Goal: Task Accomplishment & Management: Manage account settings

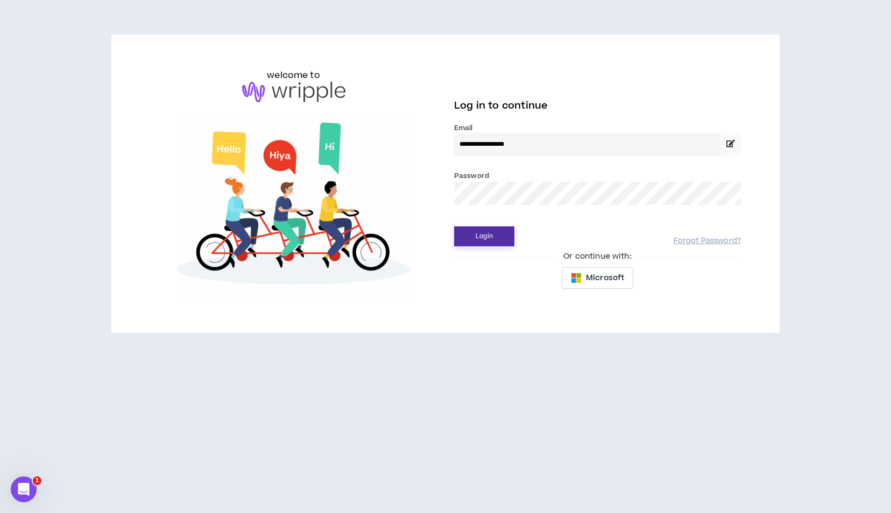
click at [494, 238] on button "Login" at bounding box center [484, 237] width 60 height 20
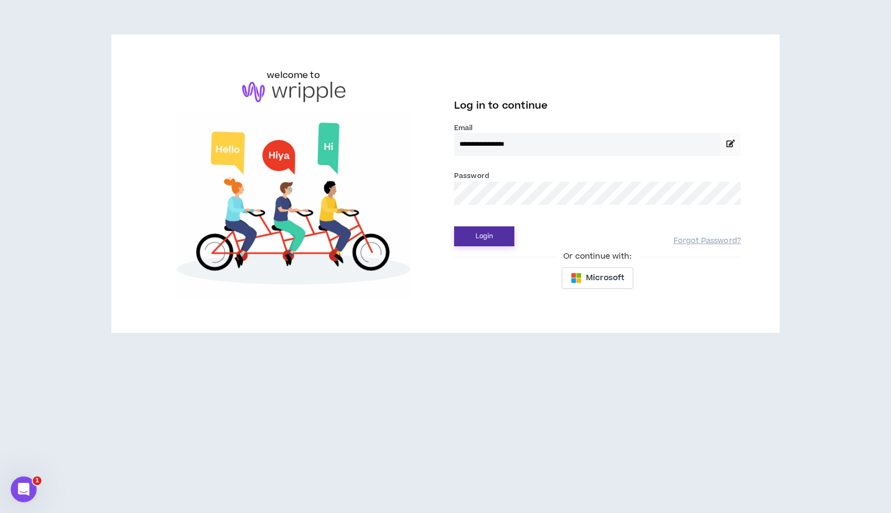
drag, startPoint x: 499, startPoint y: 237, endPoint x: 545, endPoint y: 248, distance: 47.0
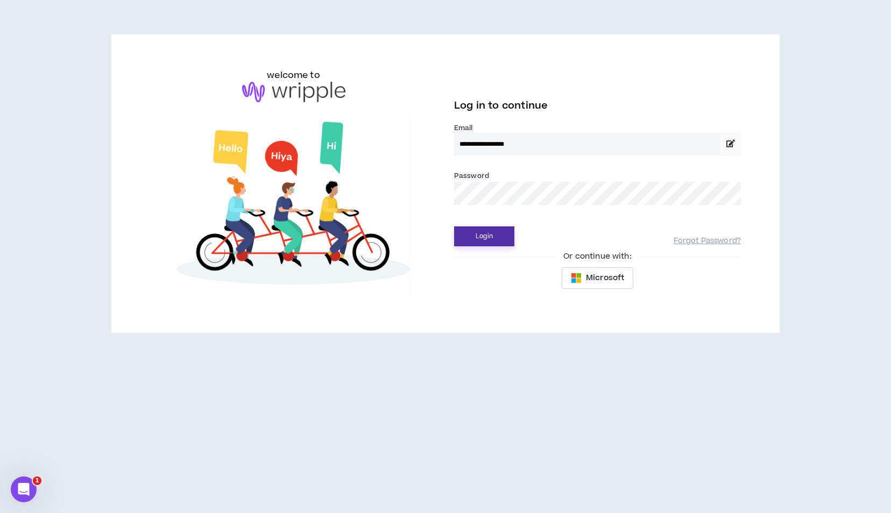
click at [499, 237] on button "Login" at bounding box center [484, 237] width 60 height 20
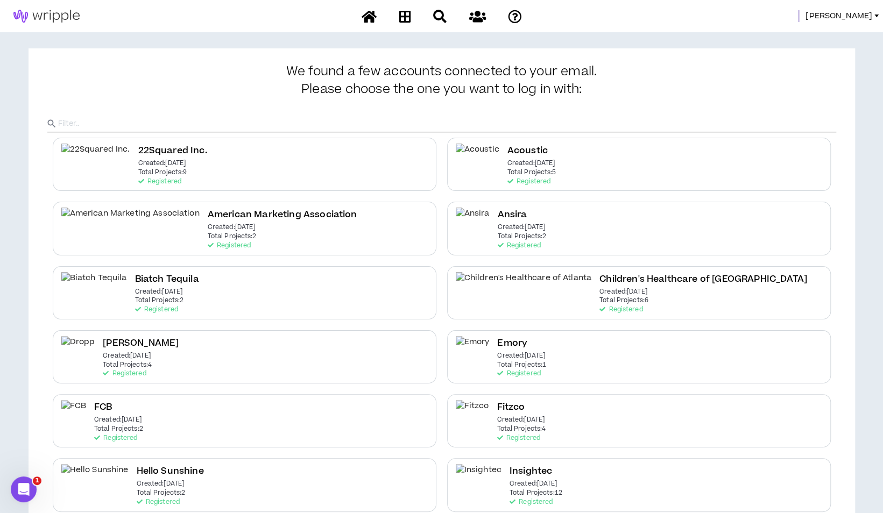
click at [854, 13] on span "Corey" at bounding box center [839, 16] width 67 height 12
click at [823, 32] on link "System Admin Portal" at bounding box center [827, 37] width 97 height 16
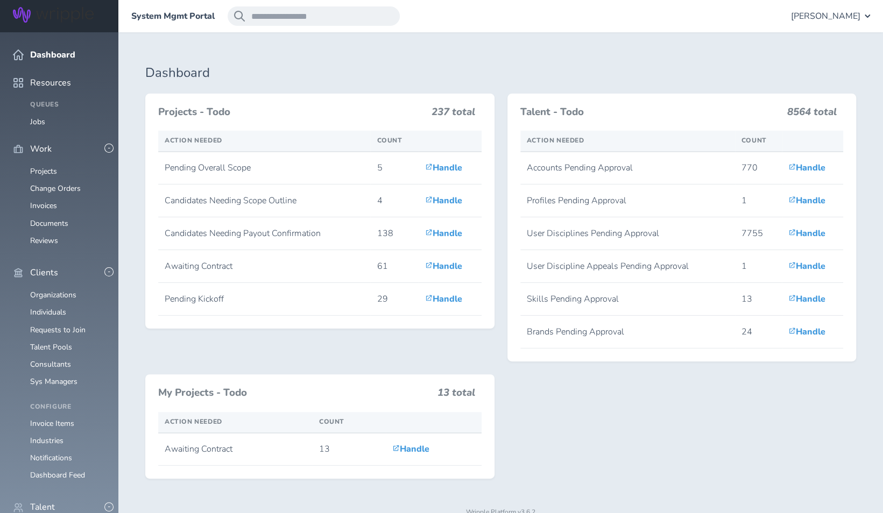
scroll to position [54, 0]
drag, startPoint x: 54, startPoint y: 215, endPoint x: 66, endPoint y: 216, distance: 11.4
click at [54, 290] on link "Organizations" at bounding box center [53, 295] width 46 height 10
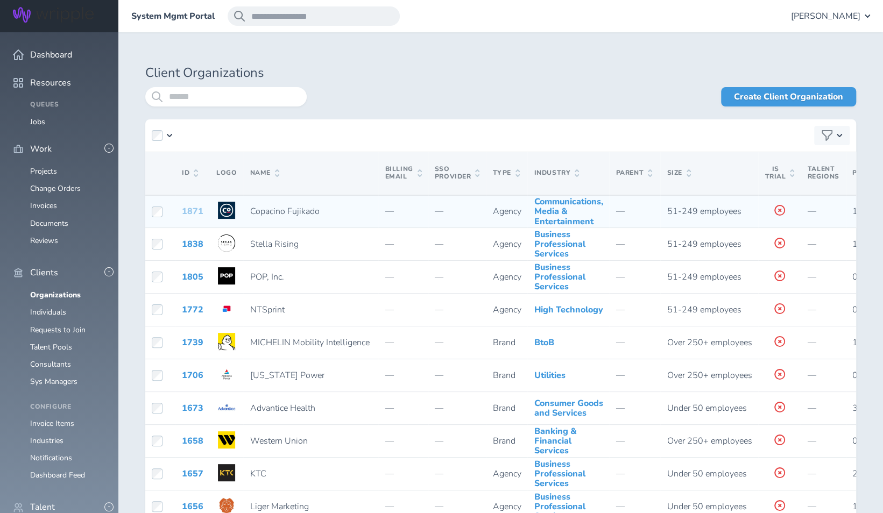
click at [187, 217] on link "1871" at bounding box center [193, 212] width 22 height 12
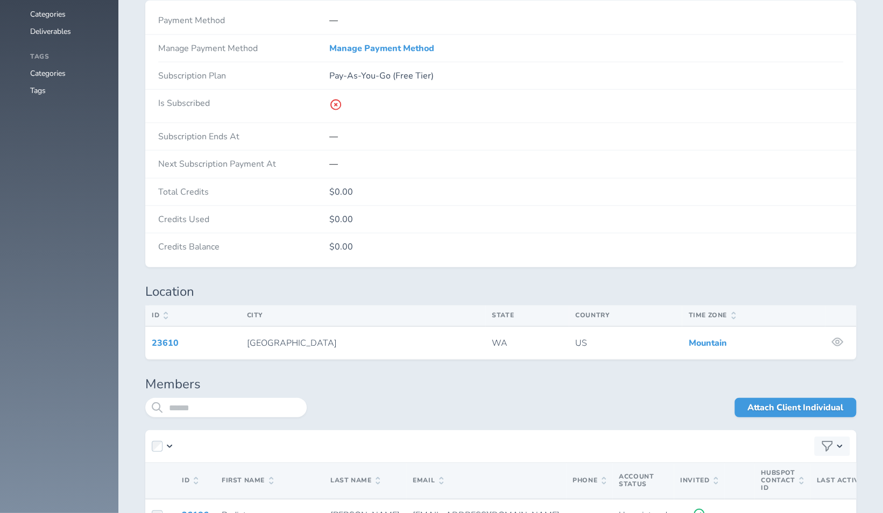
scroll to position [1776, 0]
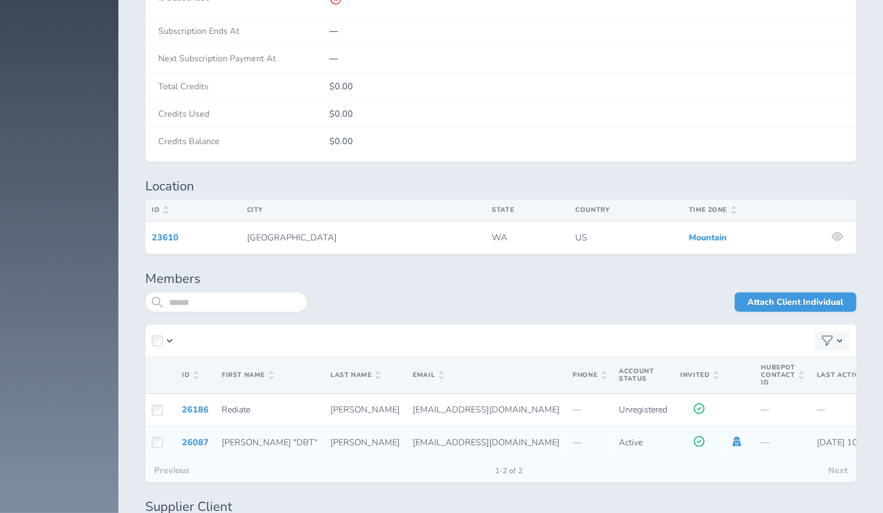
click at [732, 437] on icon at bounding box center [736, 442] width 9 height 10
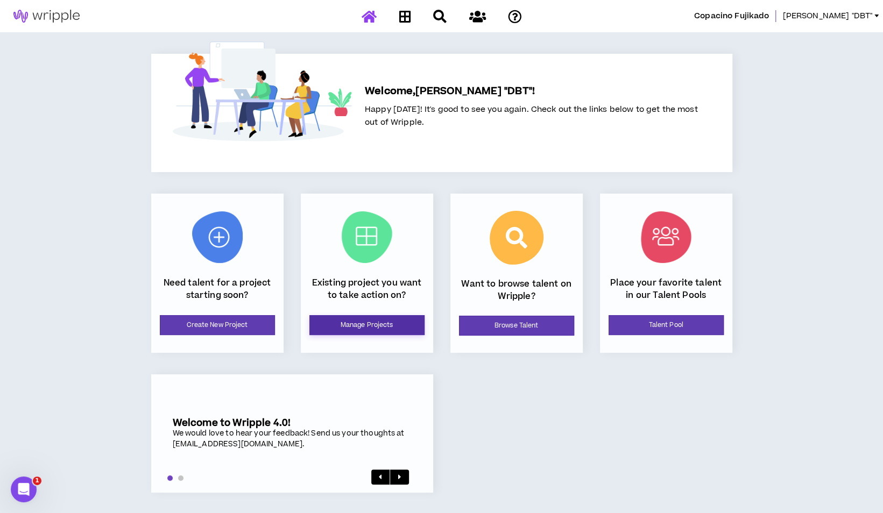
click at [375, 325] on link "Manage Projects" at bounding box center [366, 325] width 115 height 20
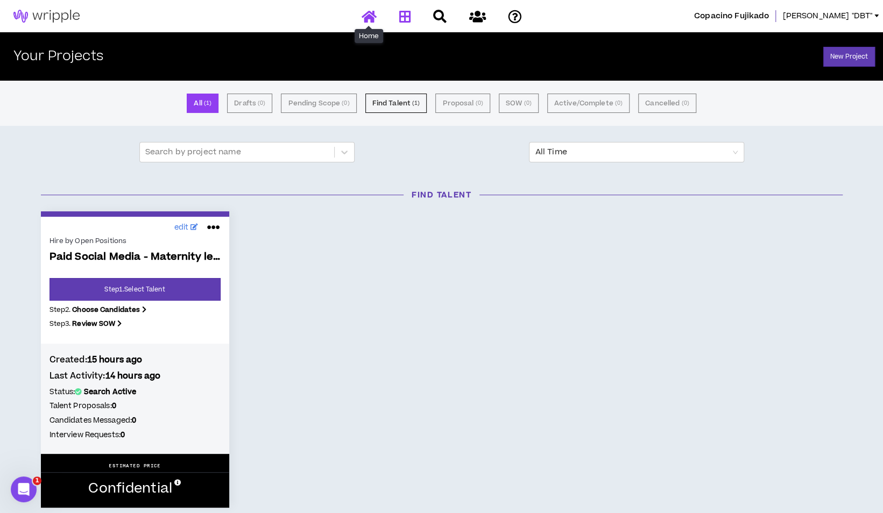
click at [374, 14] on icon at bounding box center [369, 16] width 15 height 13
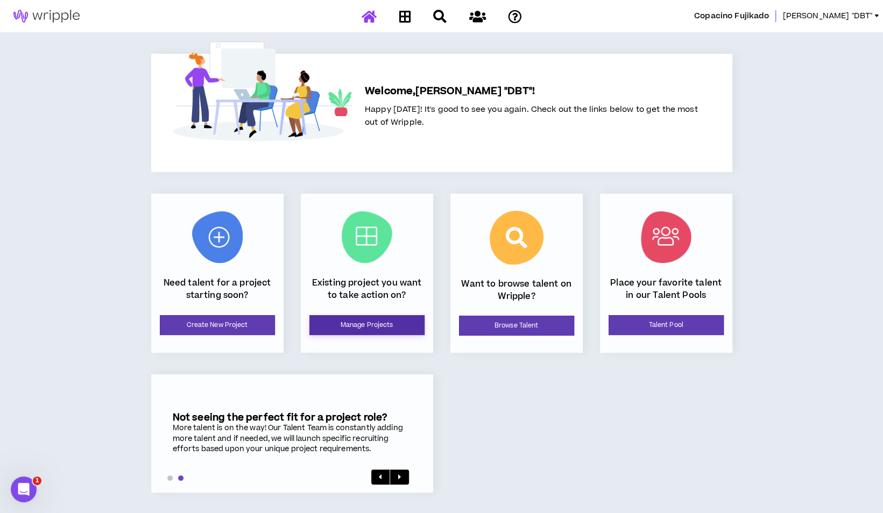
click at [343, 318] on link "Manage Projects" at bounding box center [366, 325] width 115 height 20
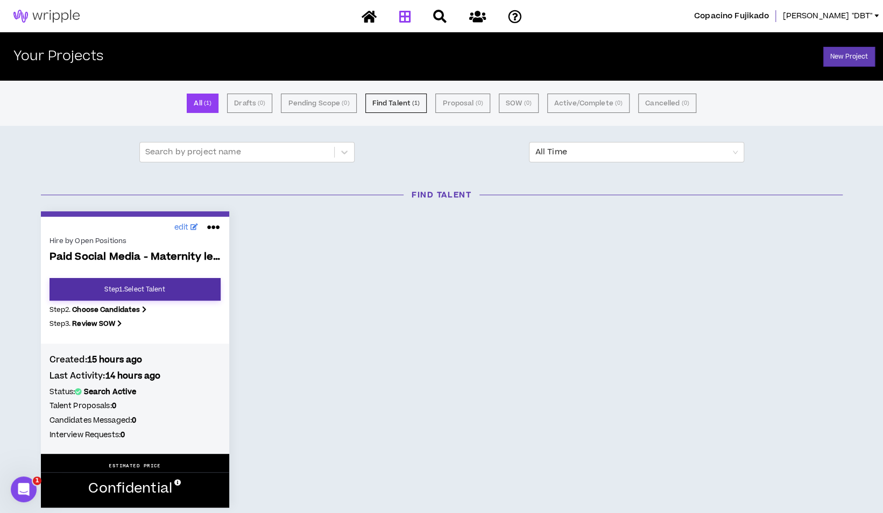
click at [96, 294] on link "Step 1 . Select Talent" at bounding box center [135, 289] width 171 height 23
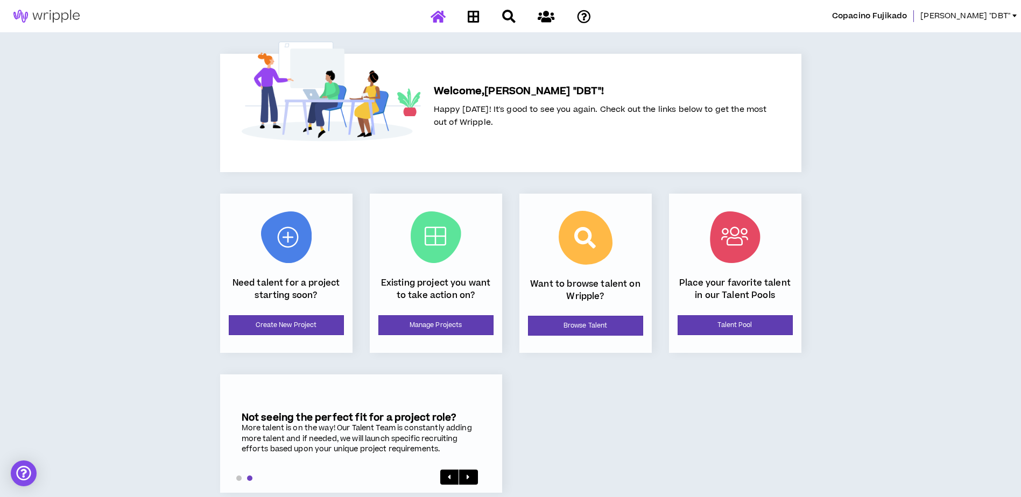
click at [982, 19] on span "Dwight "DBT"" at bounding box center [965, 16] width 90 height 12
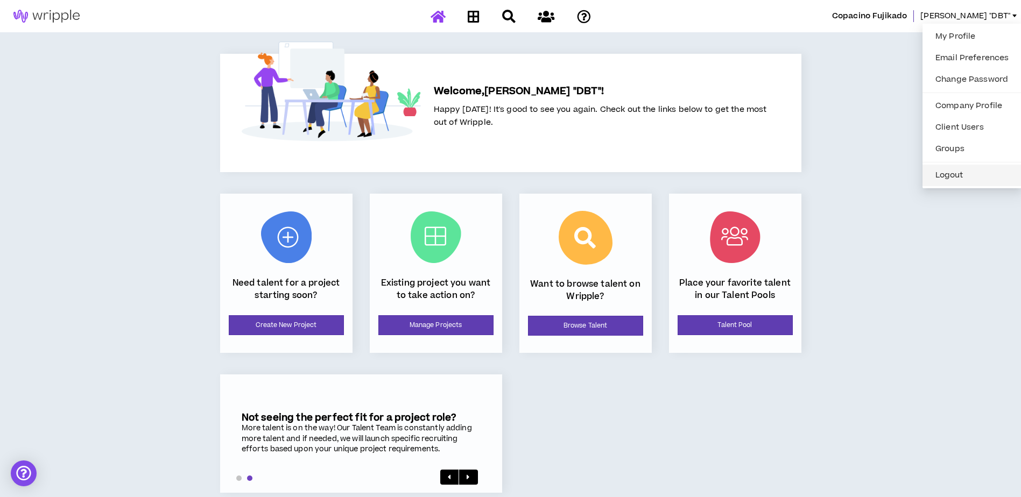
click at [963, 183] on button "Logout" at bounding box center [972, 175] width 86 height 16
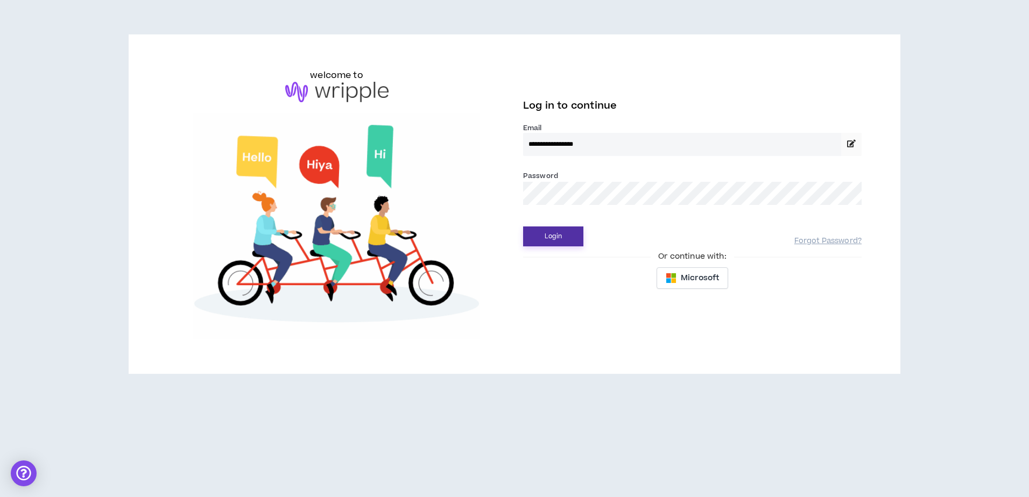
click at [556, 243] on button "Login" at bounding box center [553, 237] width 60 height 20
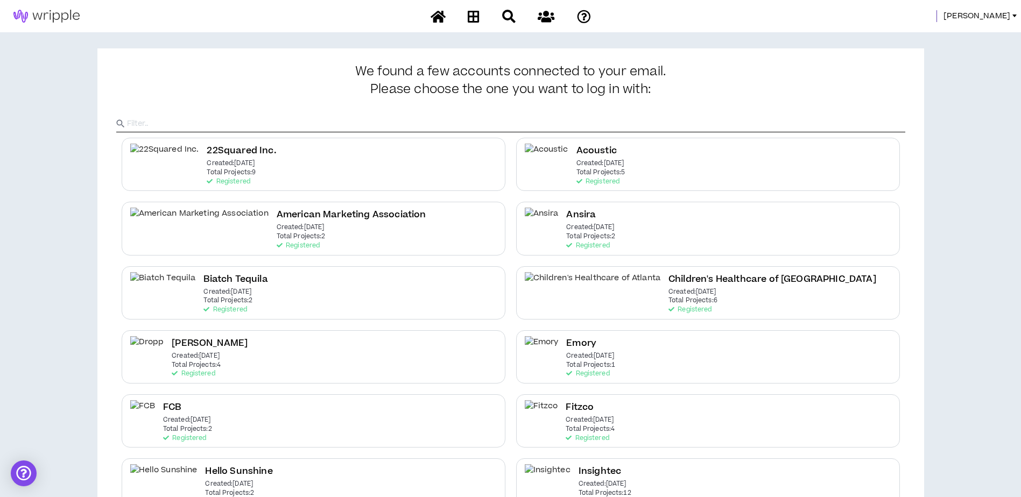
click at [998, 19] on span "[PERSON_NAME]" at bounding box center [976, 16] width 67 height 12
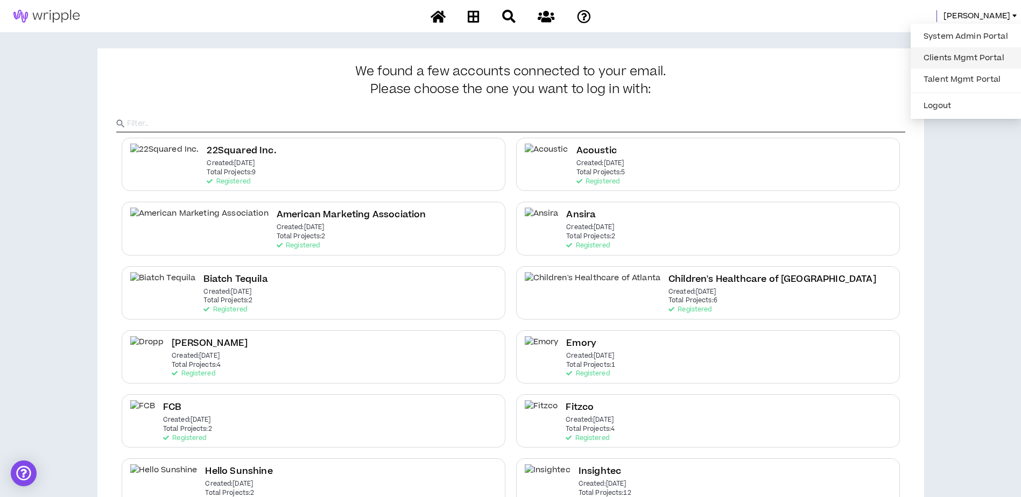
click at [972, 55] on link "Clients Mgmt Portal" at bounding box center [965, 58] width 97 height 16
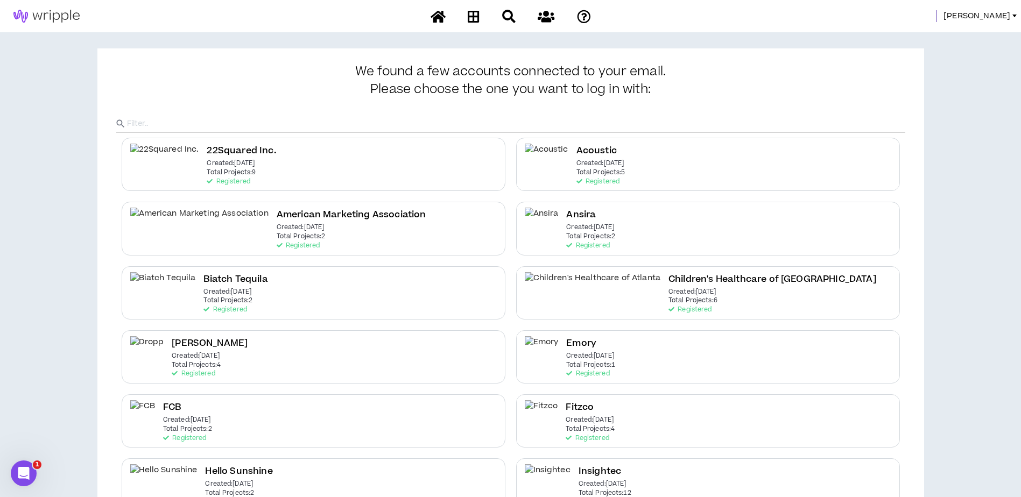
click at [997, 11] on span "[PERSON_NAME]" at bounding box center [976, 16] width 67 height 12
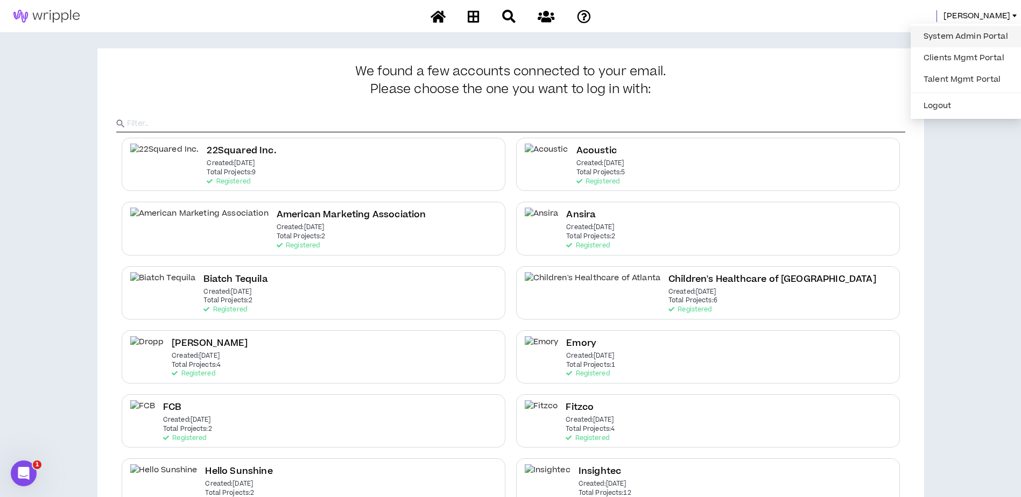
click at [979, 38] on link "System Admin Portal" at bounding box center [965, 37] width 97 height 16
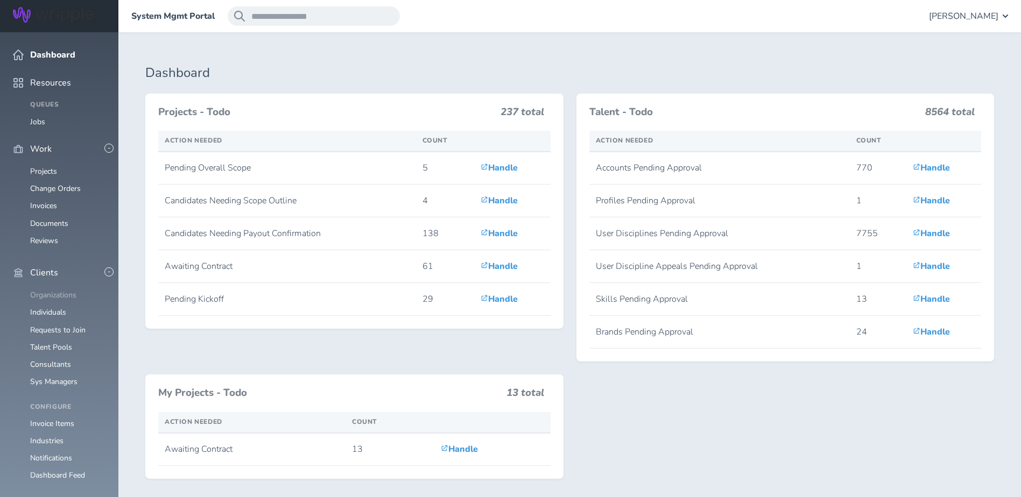
click at [66, 290] on link "Organizations" at bounding box center [53, 295] width 46 height 10
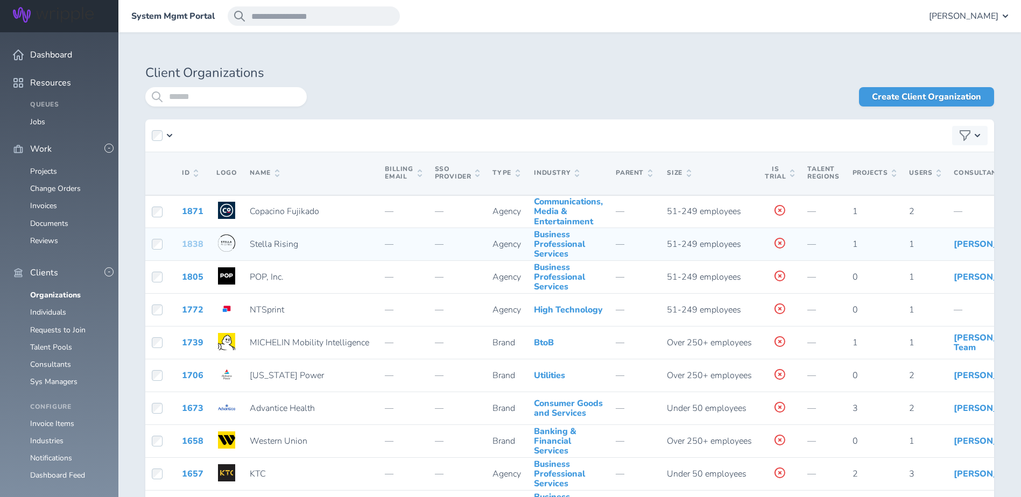
click at [194, 250] on link "1838" at bounding box center [193, 244] width 22 height 12
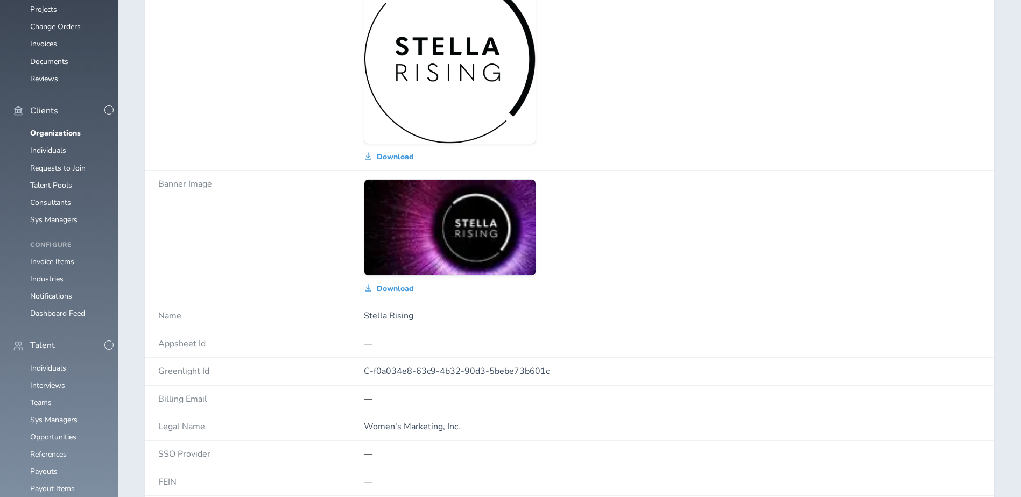
scroll to position [54, 0]
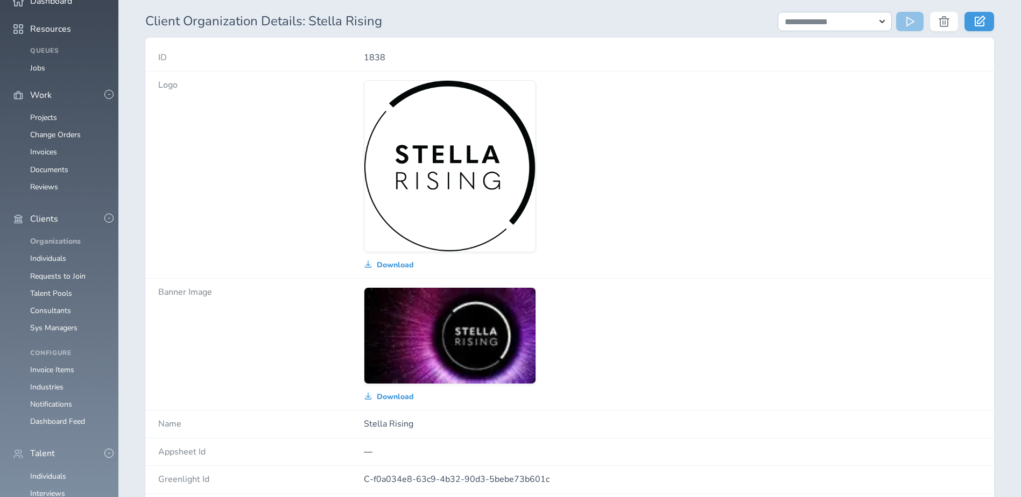
click at [48, 246] on link "Organizations" at bounding box center [55, 241] width 51 height 10
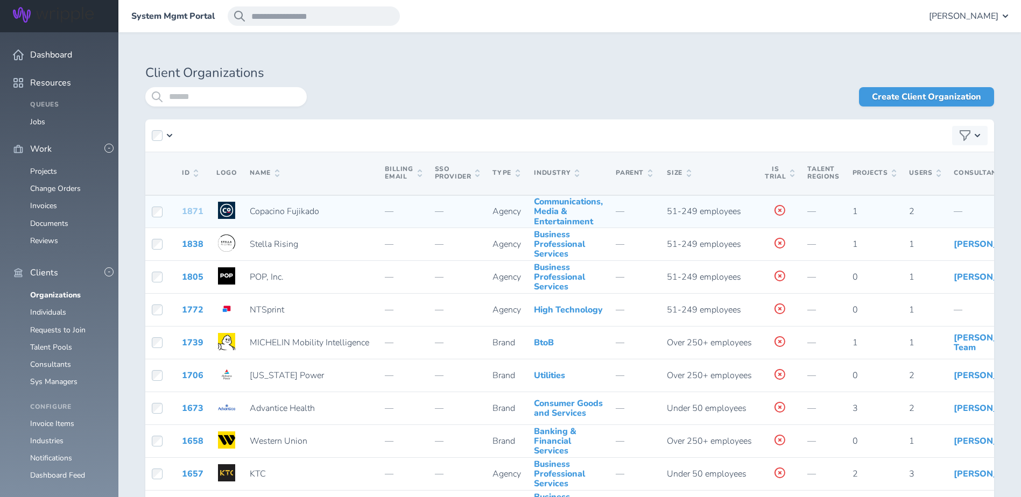
click at [187, 217] on link "1871" at bounding box center [193, 212] width 22 height 12
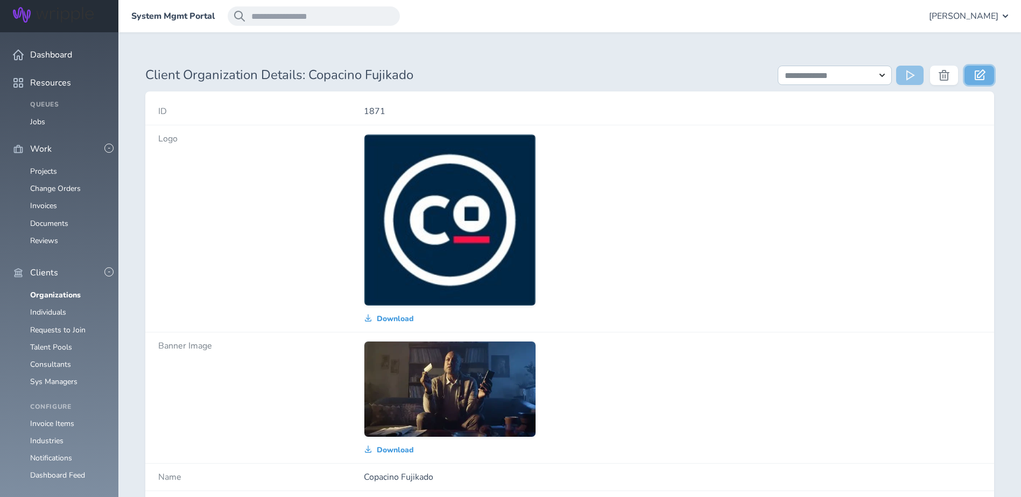
click at [983, 76] on icon at bounding box center [980, 74] width 11 height 11
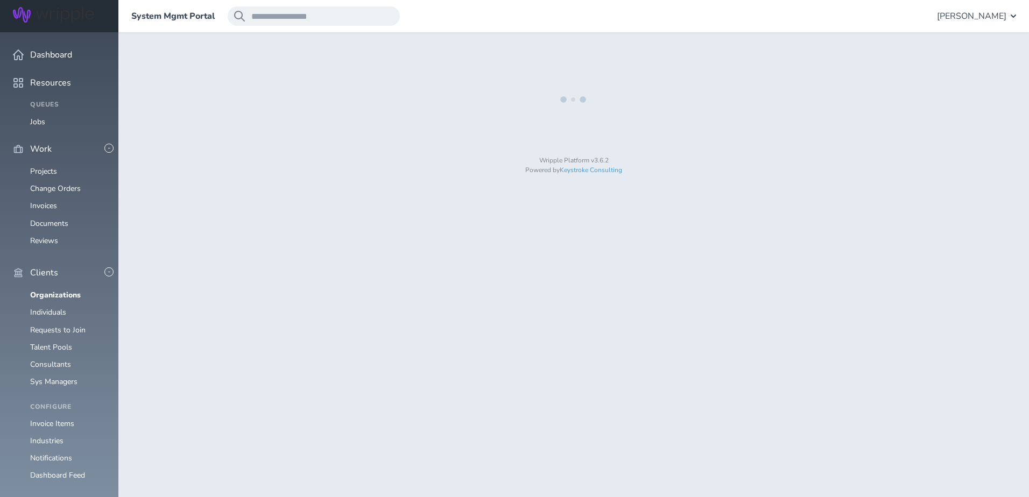
select select "**********"
select select "*"
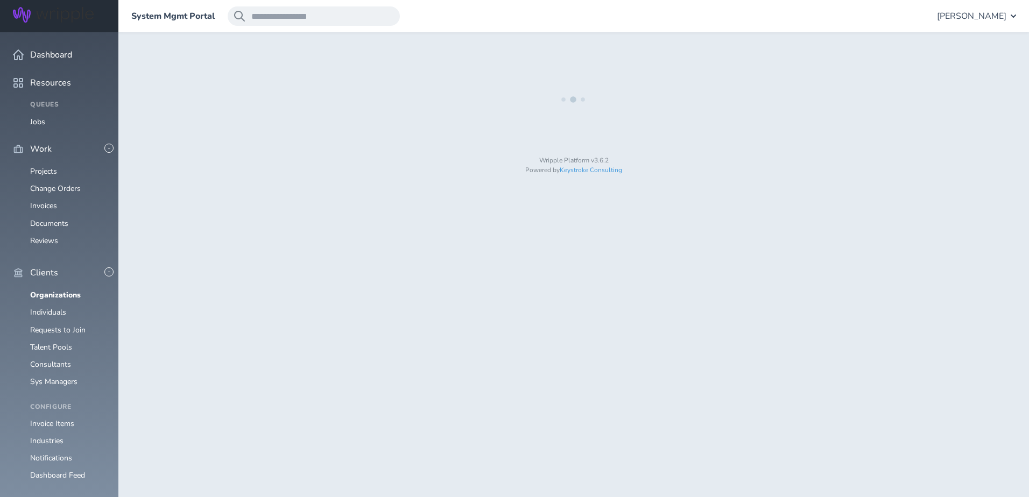
select select "**"
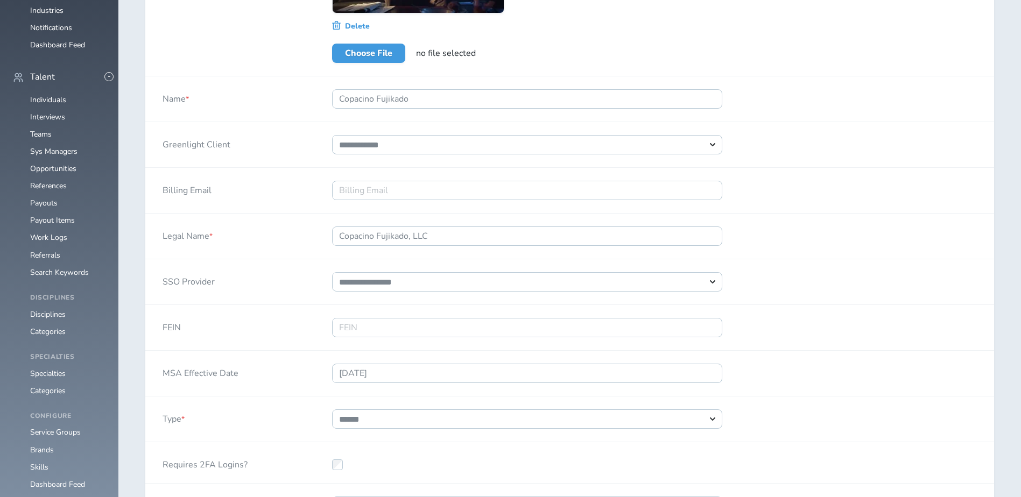
select select "*"
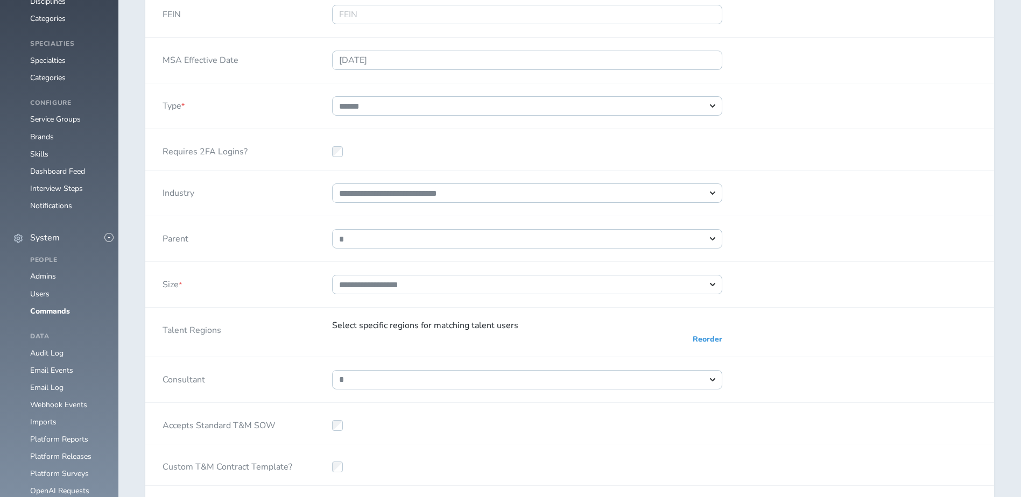
scroll to position [753, 0]
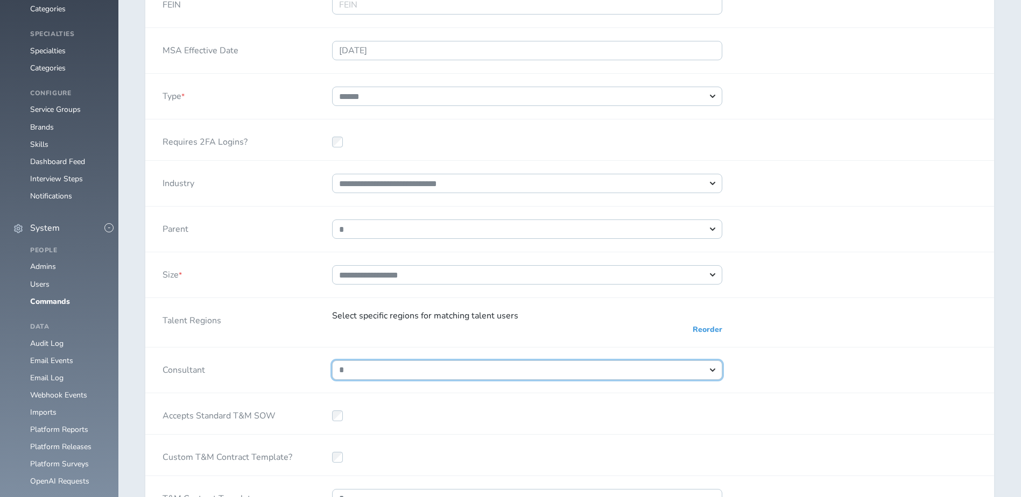
click at [706, 379] on select "**********" at bounding box center [527, 370] width 390 height 19
select select "*****"
click at [332, 372] on select "**********" at bounding box center [527, 370] width 390 height 19
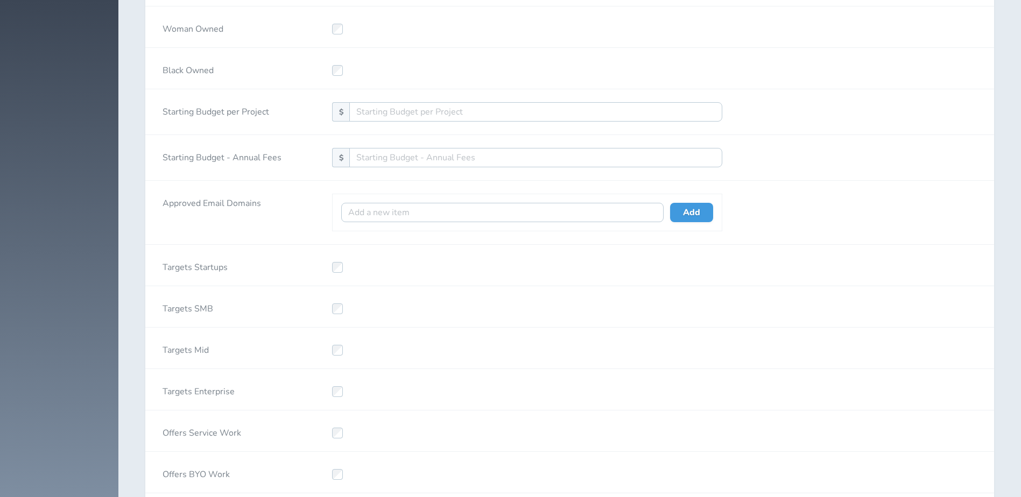
scroll to position [2118, 0]
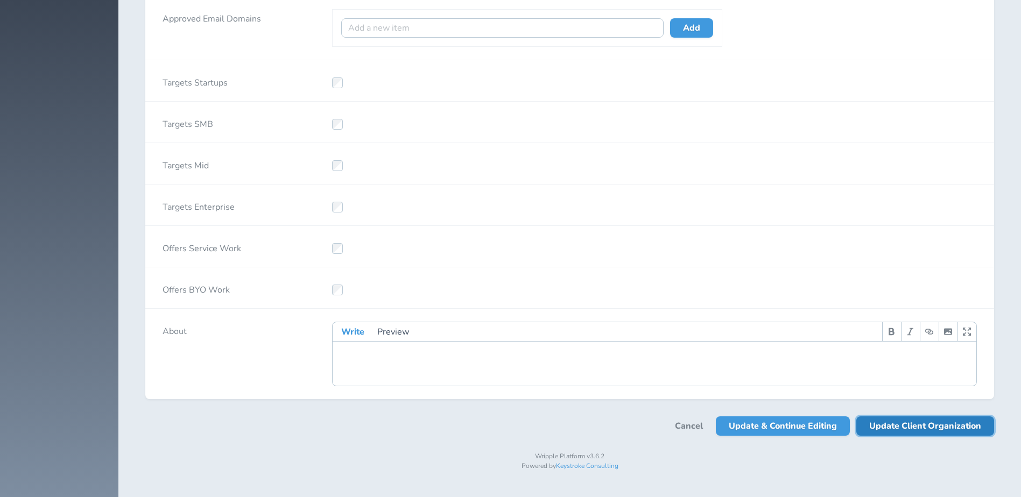
click at [901, 433] on span "Update Client Organization" at bounding box center [925, 426] width 112 height 19
